Goal: Entertainment & Leisure: Browse casually

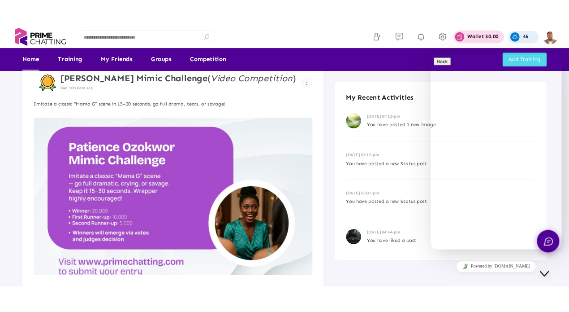
scroll to position [135, 0]
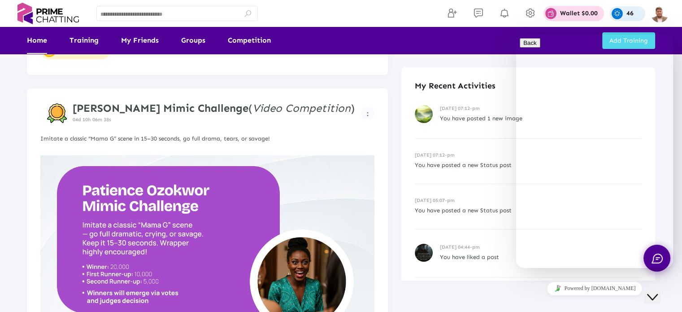
drag, startPoint x: 249, startPoint y: 191, endPoint x: 399, endPoint y: 64, distance: 196.5
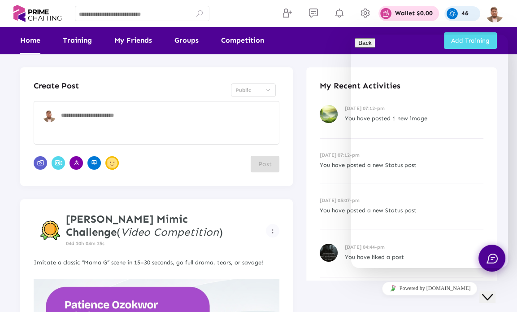
click at [493, 291] on icon "Close Chat This icon closes the chat window." at bounding box center [487, 296] width 11 height 11
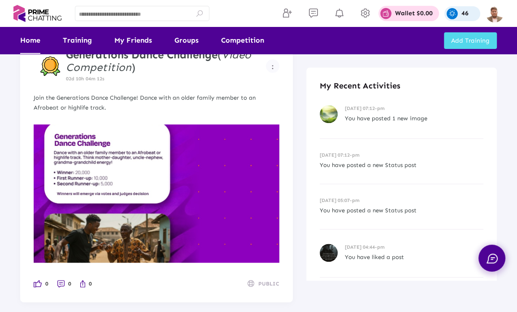
scroll to position [404, 0]
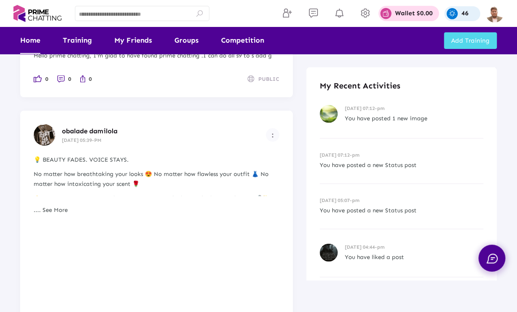
scroll to position [1525, 0]
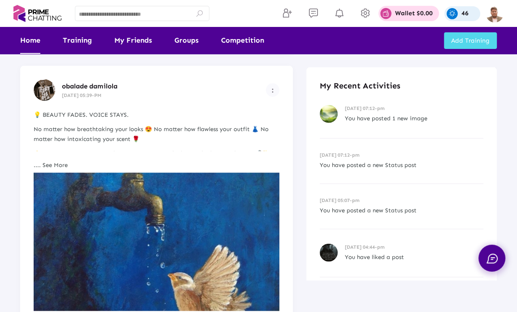
click at [52, 164] on link ".... See More" at bounding box center [51, 164] width 34 height 7
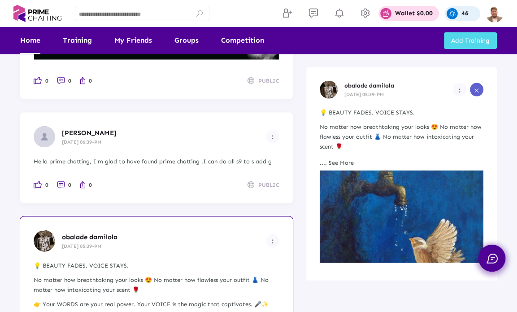
scroll to position [1390, 0]
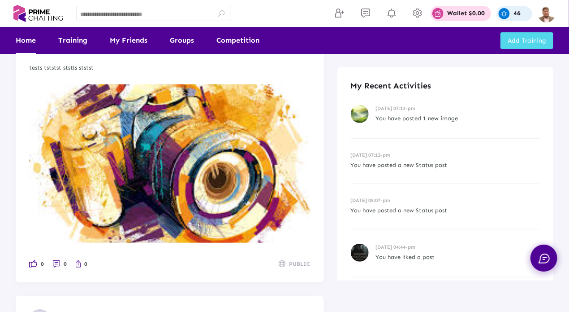
scroll to position [224, 0]
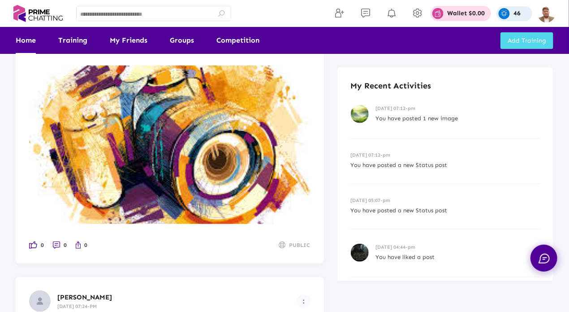
click at [255, 181] on img at bounding box center [170, 144] width 282 height 158
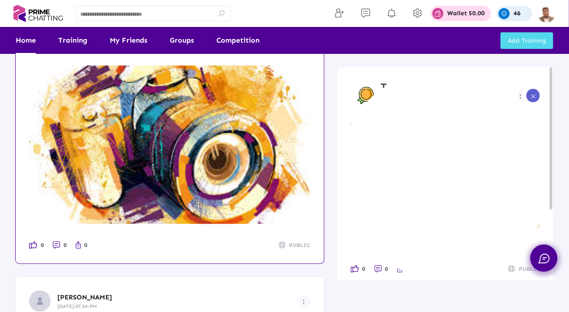
click at [441, 171] on img at bounding box center [446, 194] width 190 height 107
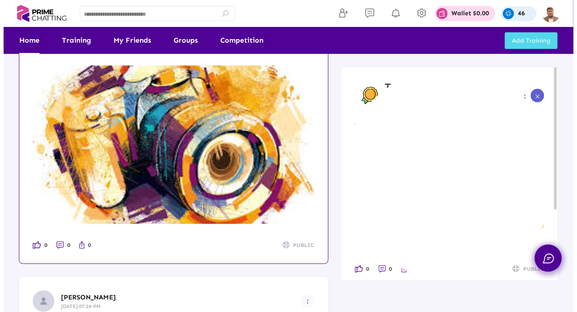
scroll to position [0, 0]
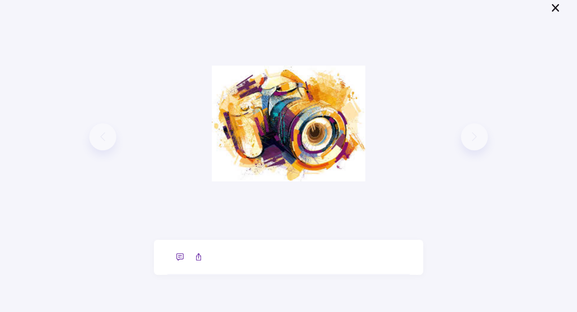
click at [523, 10] on icon at bounding box center [555, 8] width 11 height 10
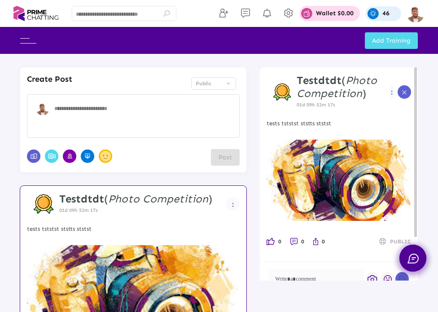
drag, startPoint x: 194, startPoint y: 244, endPoint x: 161, endPoint y: 289, distance: 54.9
click at [195, 275] on ul at bounding box center [133, 304] width 218 height 125
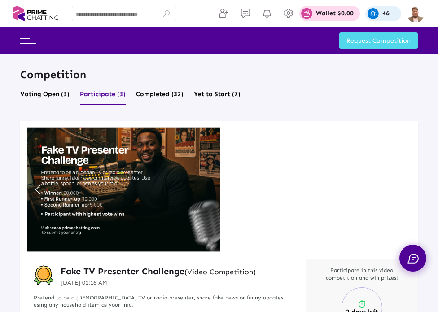
click at [25, 44] on span at bounding box center [28, 40] width 16 height 9
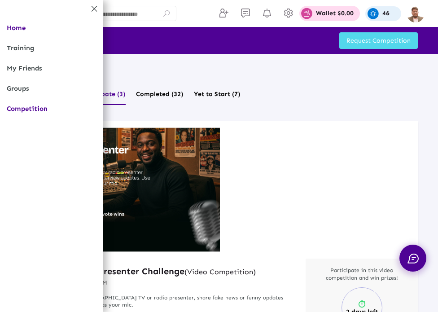
click at [22, 27] on link "Home" at bounding box center [51, 28] width 103 height 20
